Goal: Task Accomplishment & Management: Use online tool/utility

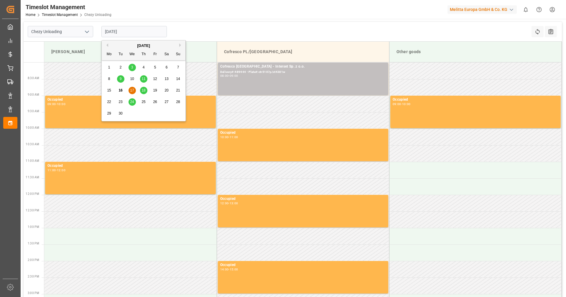
click at [134, 89] on span "17" at bounding box center [132, 90] width 4 height 4
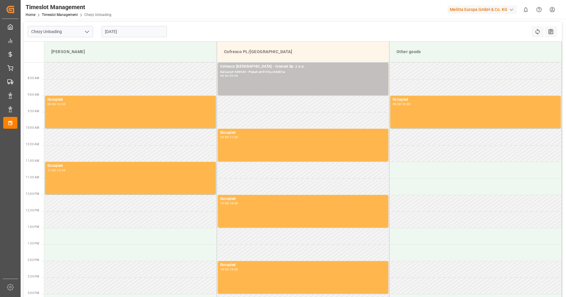
click at [116, 32] on input "[DATE]" at bounding box center [133, 31] width 65 height 11
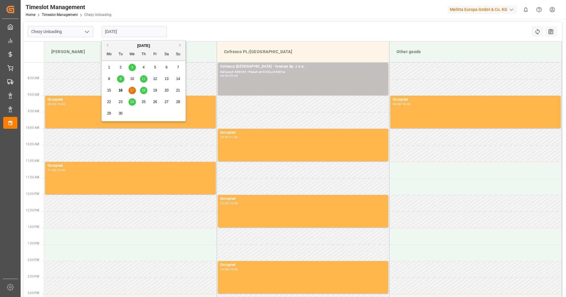
click at [145, 91] on span "18" at bounding box center [144, 90] width 4 height 4
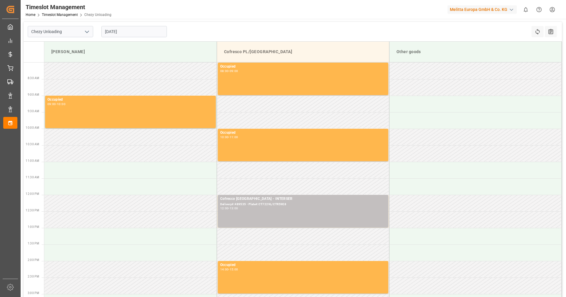
click at [126, 33] on input "[DATE]" at bounding box center [133, 31] width 65 height 11
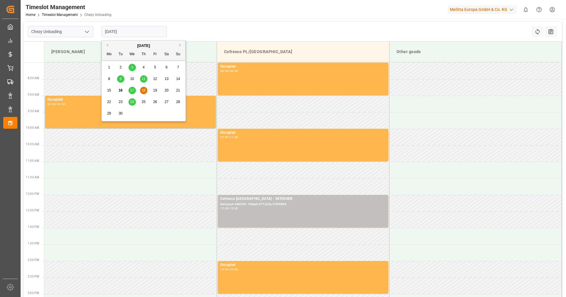
click at [133, 91] on span "17" at bounding box center [132, 90] width 4 height 4
type input "[DATE]"
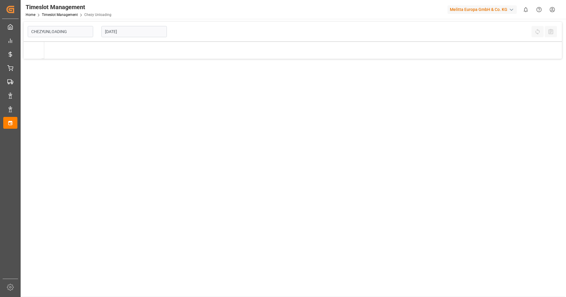
type input "Chezy Unloading"
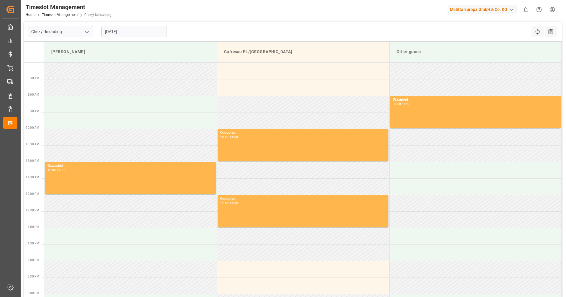
drag, startPoint x: 0, startPoint y: 0, endPoint x: 148, endPoint y: 30, distance: 151.1
click at [148, 30] on input "[DATE]" at bounding box center [133, 31] width 65 height 11
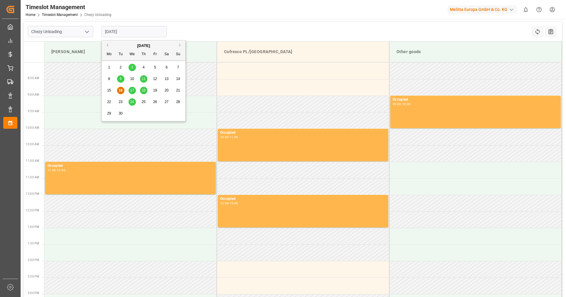
click at [131, 89] on span "17" at bounding box center [132, 90] width 4 height 4
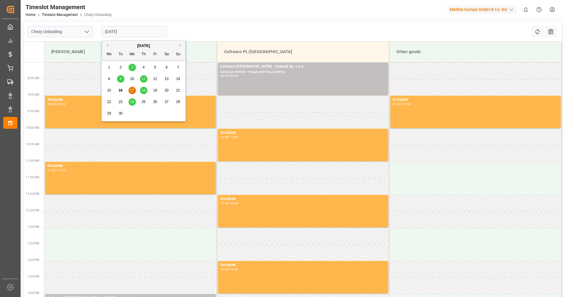
click at [124, 31] on input "[DATE]" at bounding box center [133, 31] width 65 height 11
click at [142, 91] on div "18" at bounding box center [143, 90] width 7 height 7
type input "[DATE]"
